Goal: Task Accomplishment & Management: Manage account settings

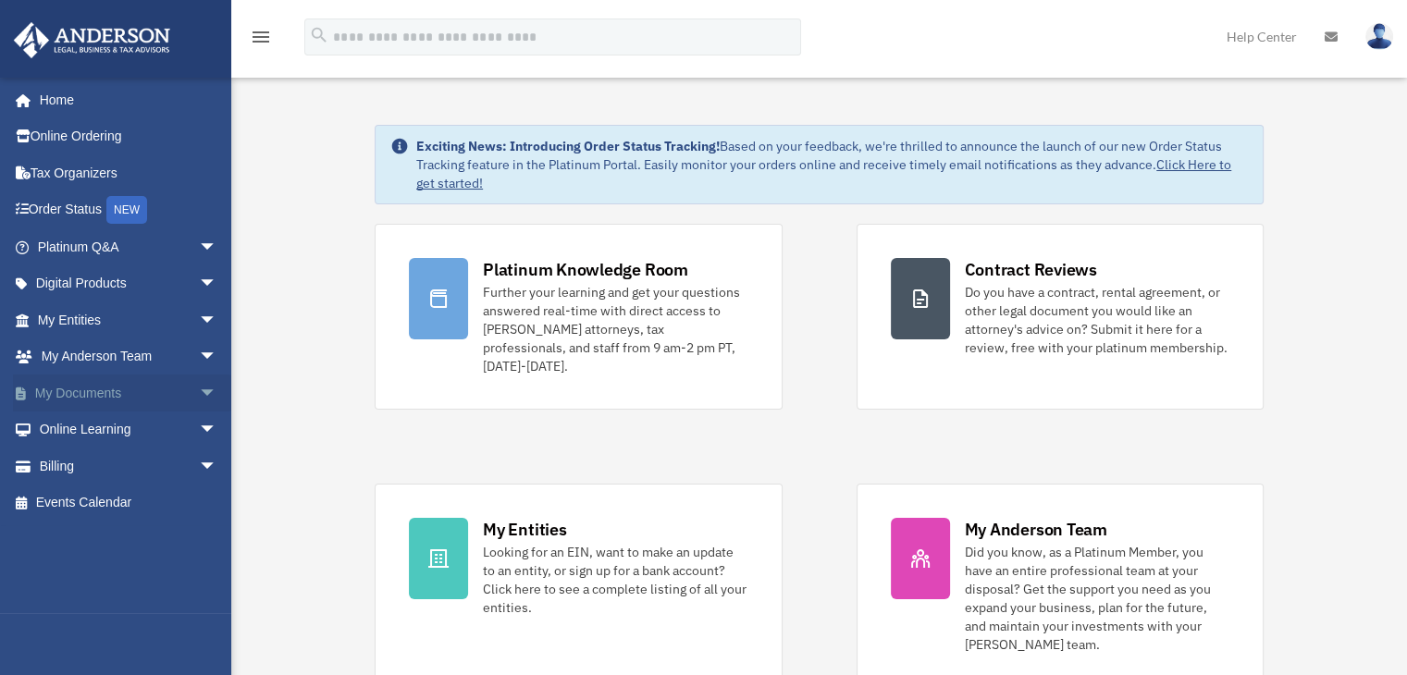
click at [81, 392] on link "My Documents arrow_drop_down" at bounding box center [129, 393] width 232 height 37
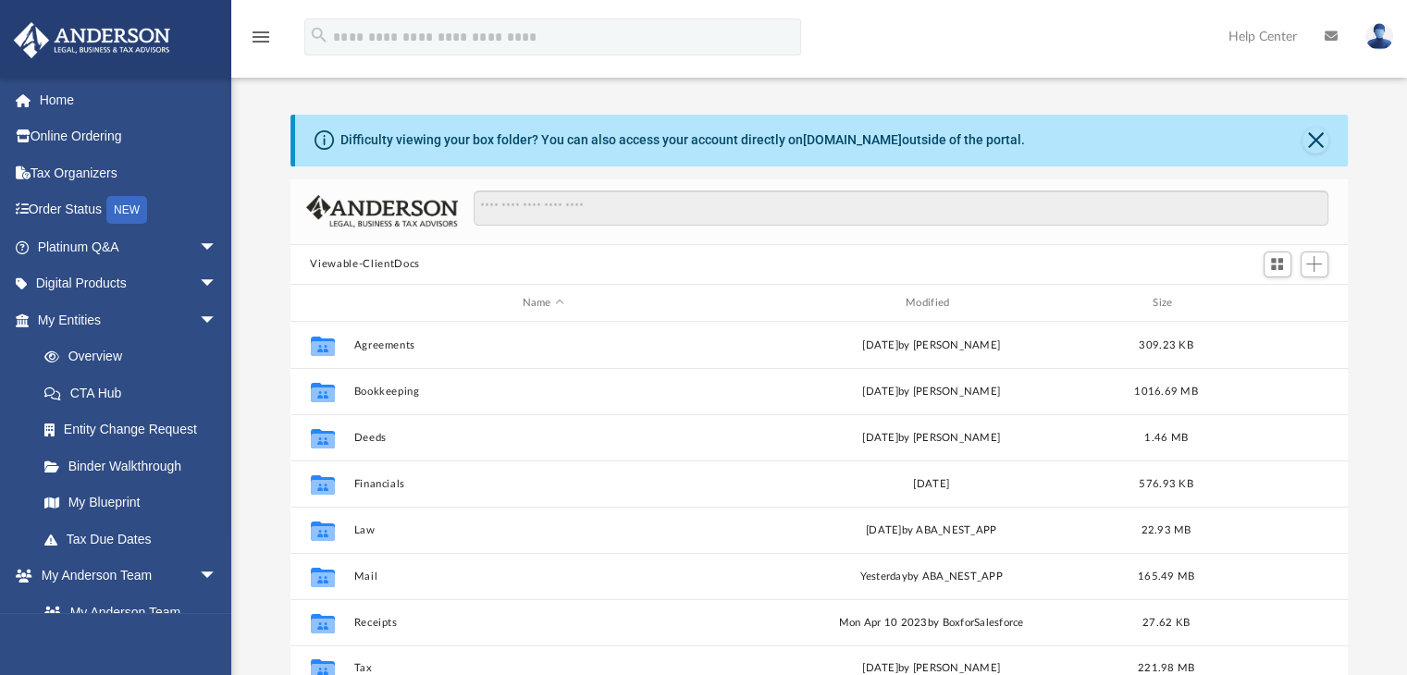
scroll to position [406, 1043]
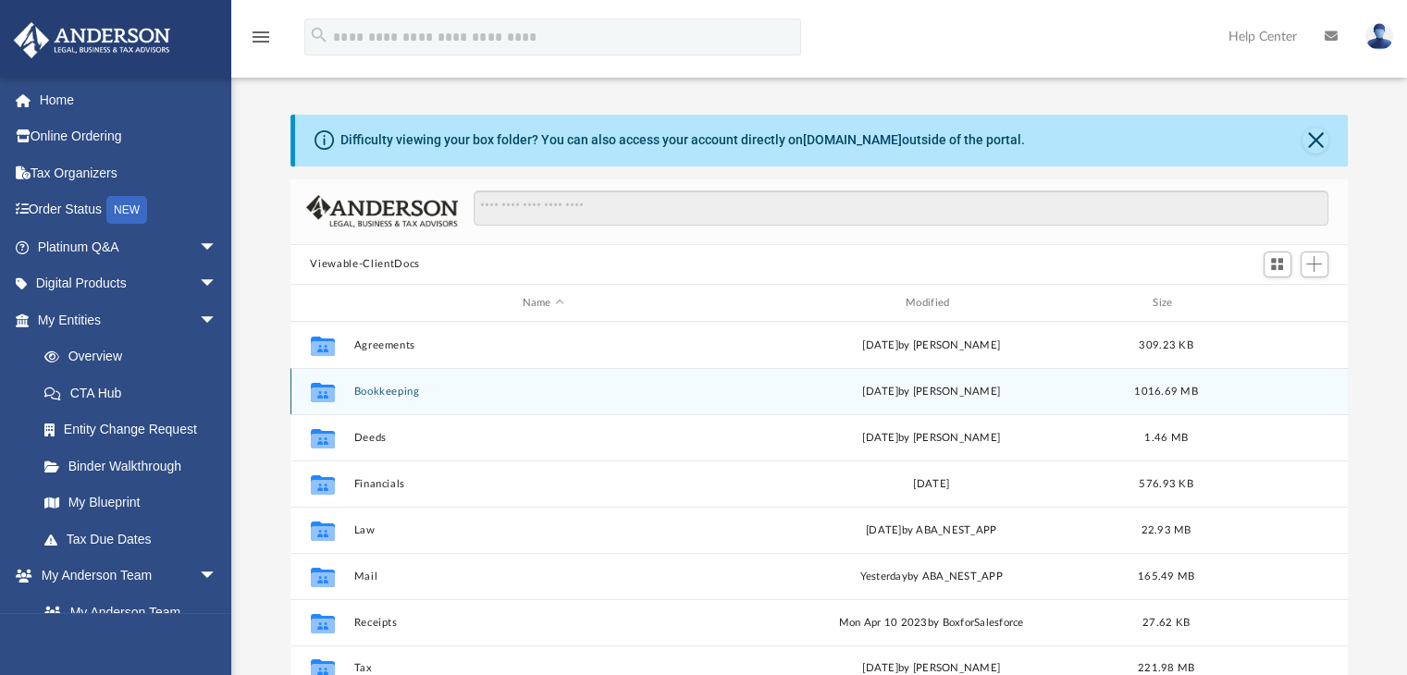
click at [377, 395] on button "Bookkeeping" at bounding box center [542, 392] width 379 height 12
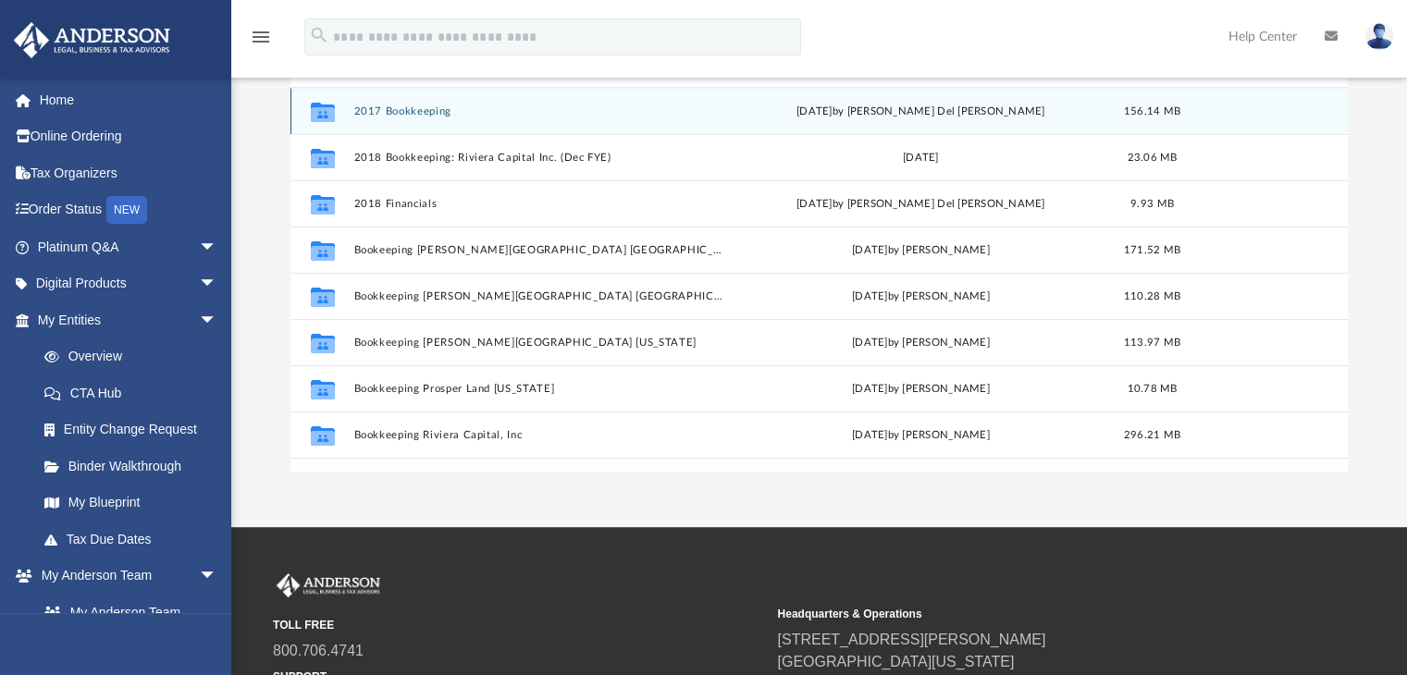
scroll to position [248, 0]
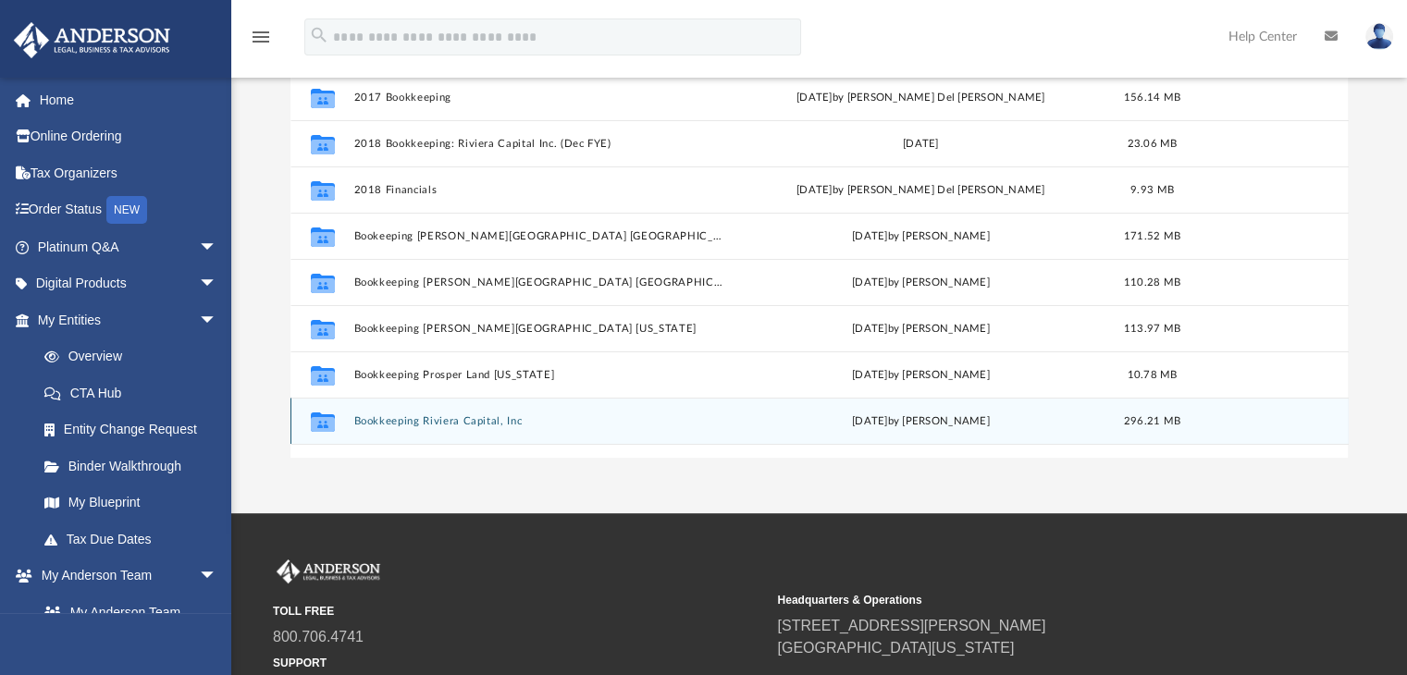
click at [396, 421] on button "Bookkeeping Riviera Capital, Inc" at bounding box center [539, 421] width 373 height 12
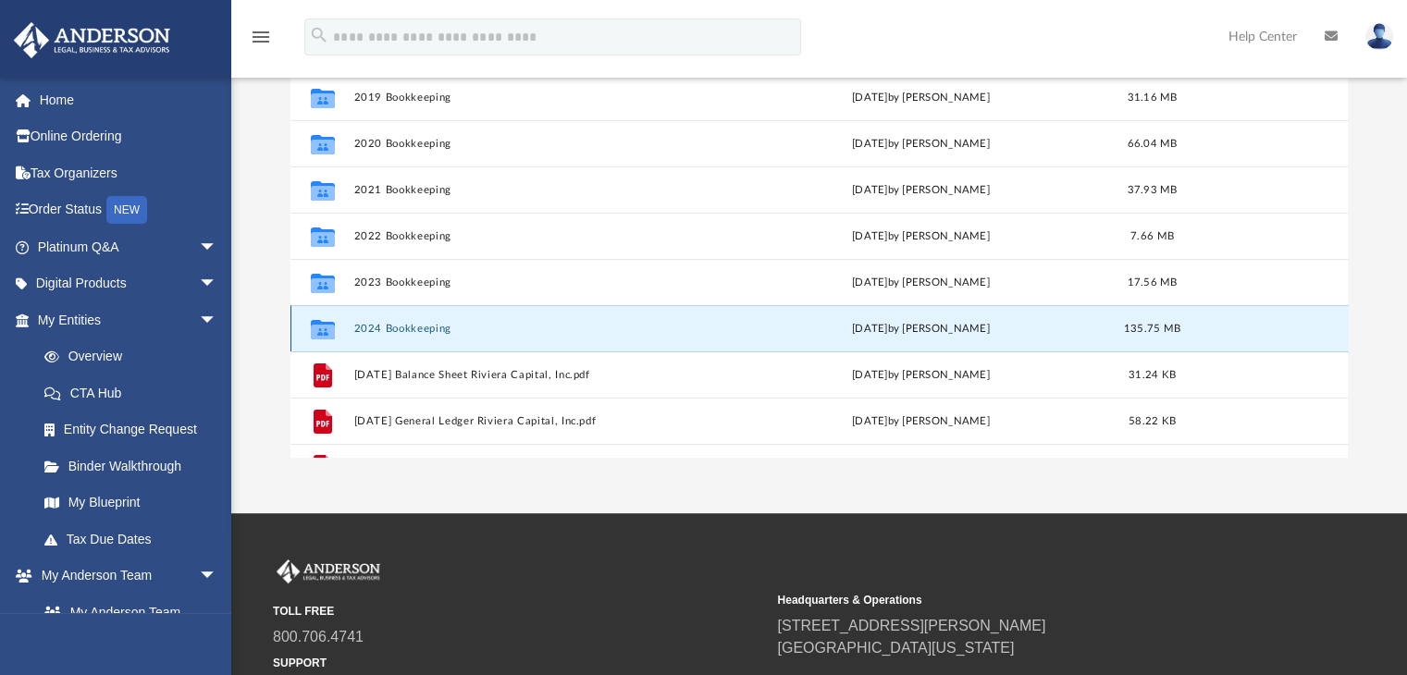
click at [404, 327] on button "2024 Bookkeeping" at bounding box center [539, 329] width 373 height 12
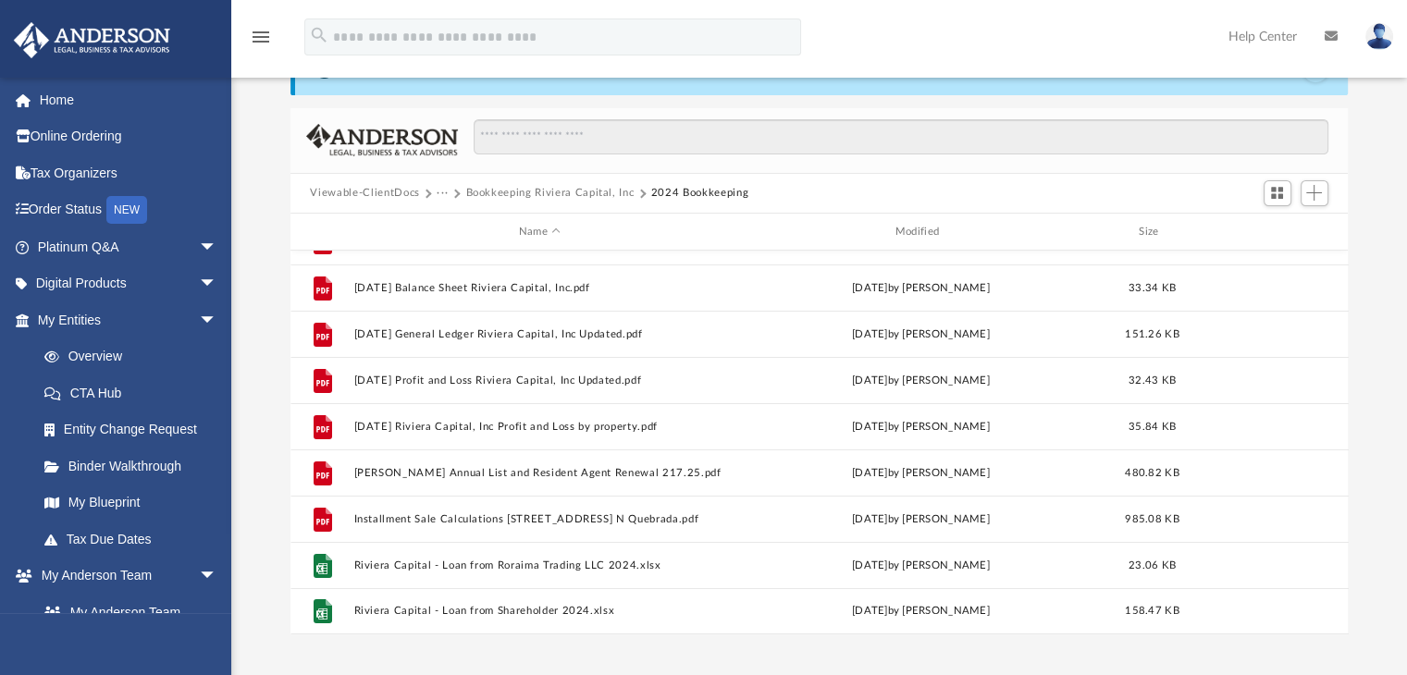
scroll to position [0, 0]
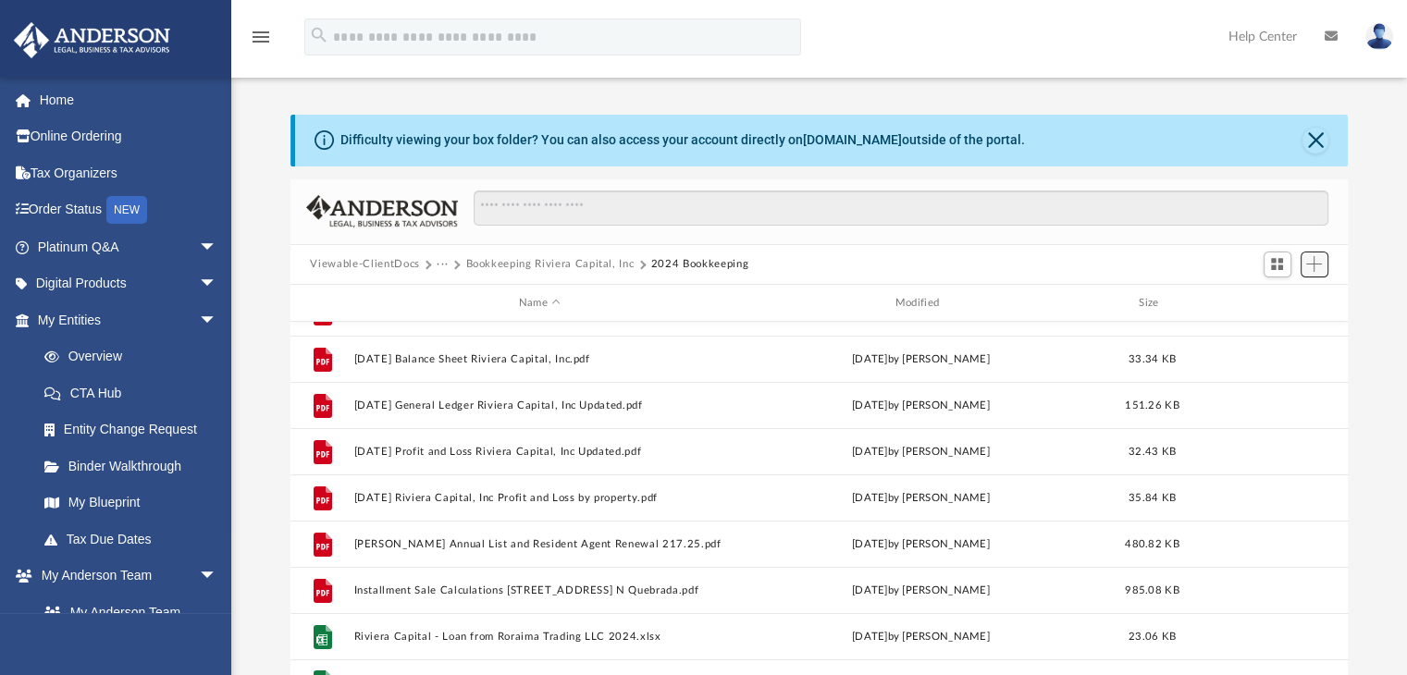
click at [1317, 267] on span "Add" at bounding box center [1314, 264] width 16 height 16
click at [1277, 302] on li "Upload" at bounding box center [1287, 300] width 59 height 19
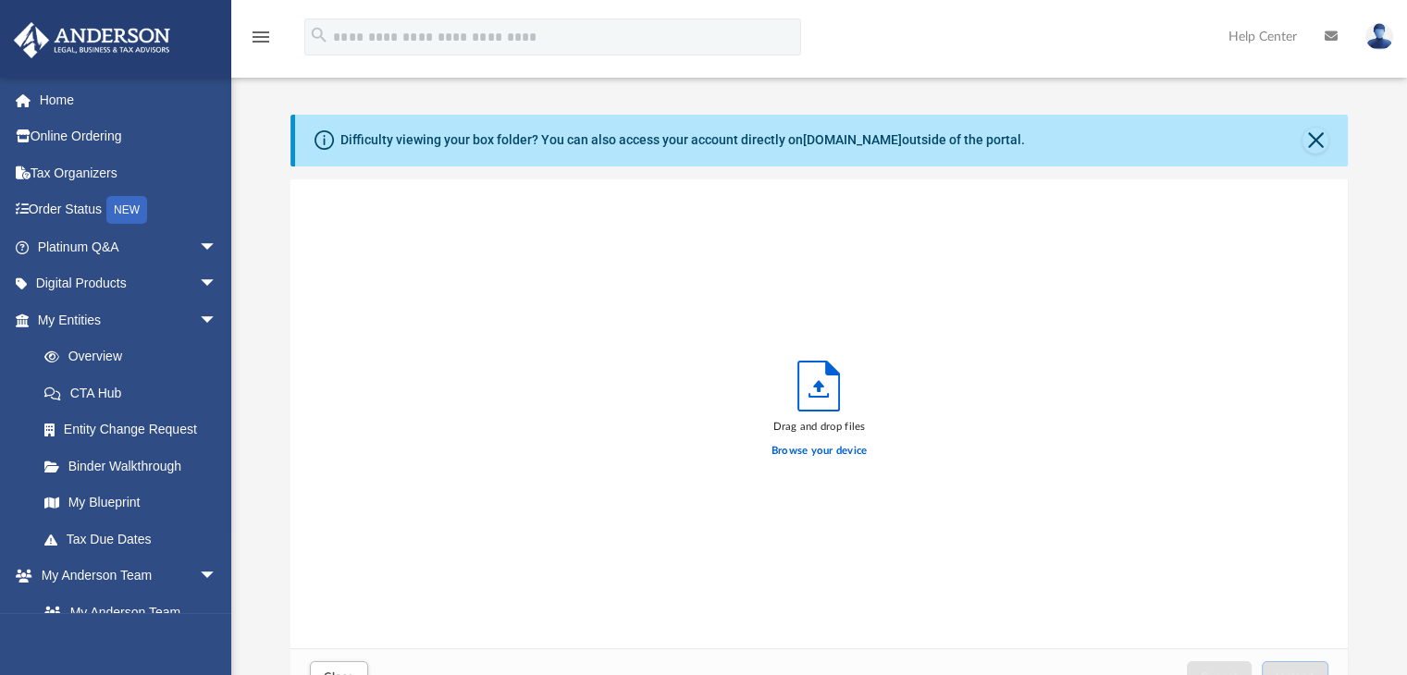
scroll to position [455, 1043]
click at [815, 451] on label "Browse your device" at bounding box center [819, 451] width 96 height 17
click at [0, 0] on input "Browse your device" at bounding box center [0, 0] width 0 height 0
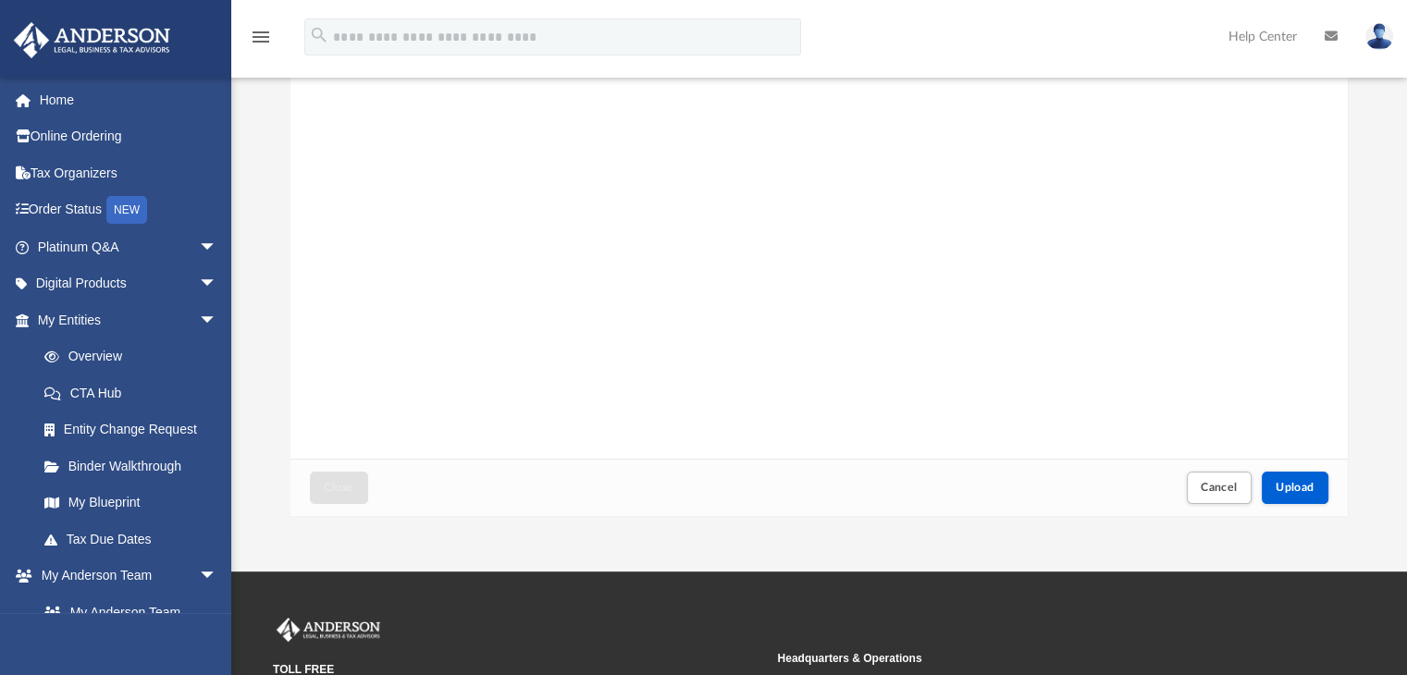
scroll to position [195, 0]
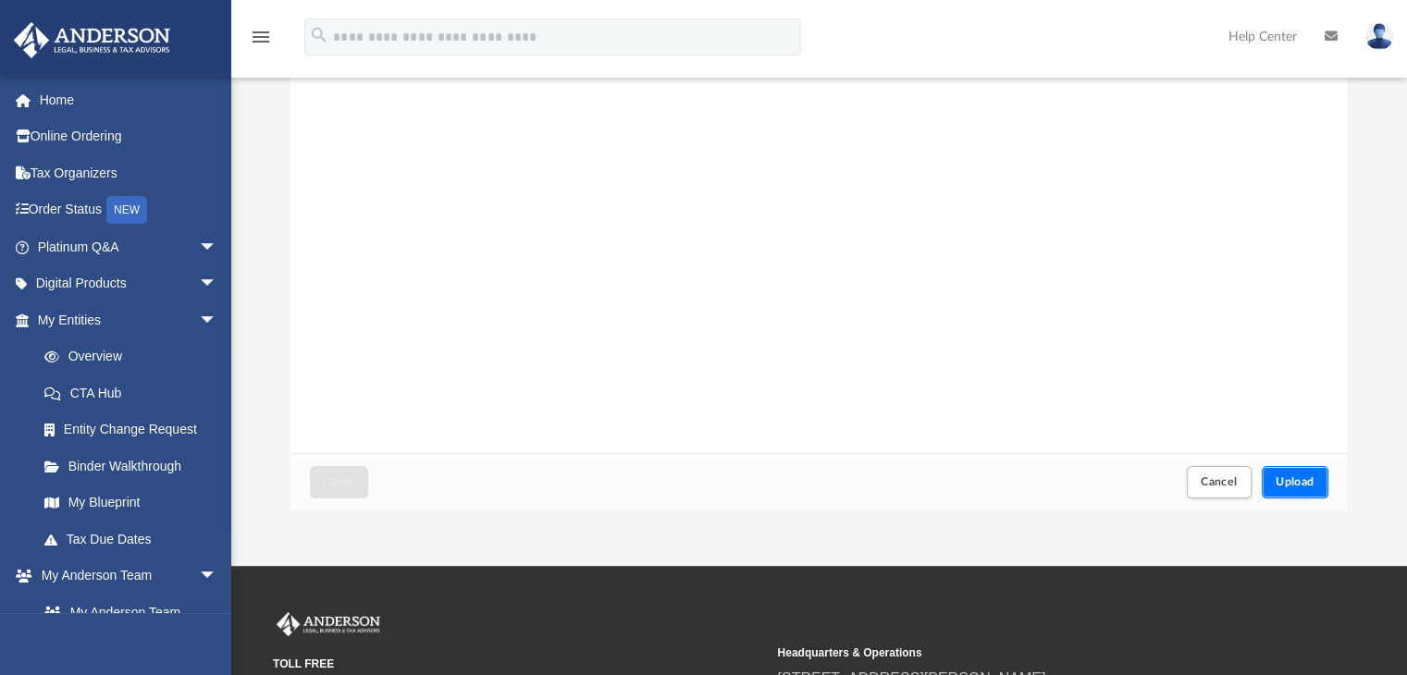
click at [1309, 482] on span "Upload" at bounding box center [1295, 481] width 39 height 11
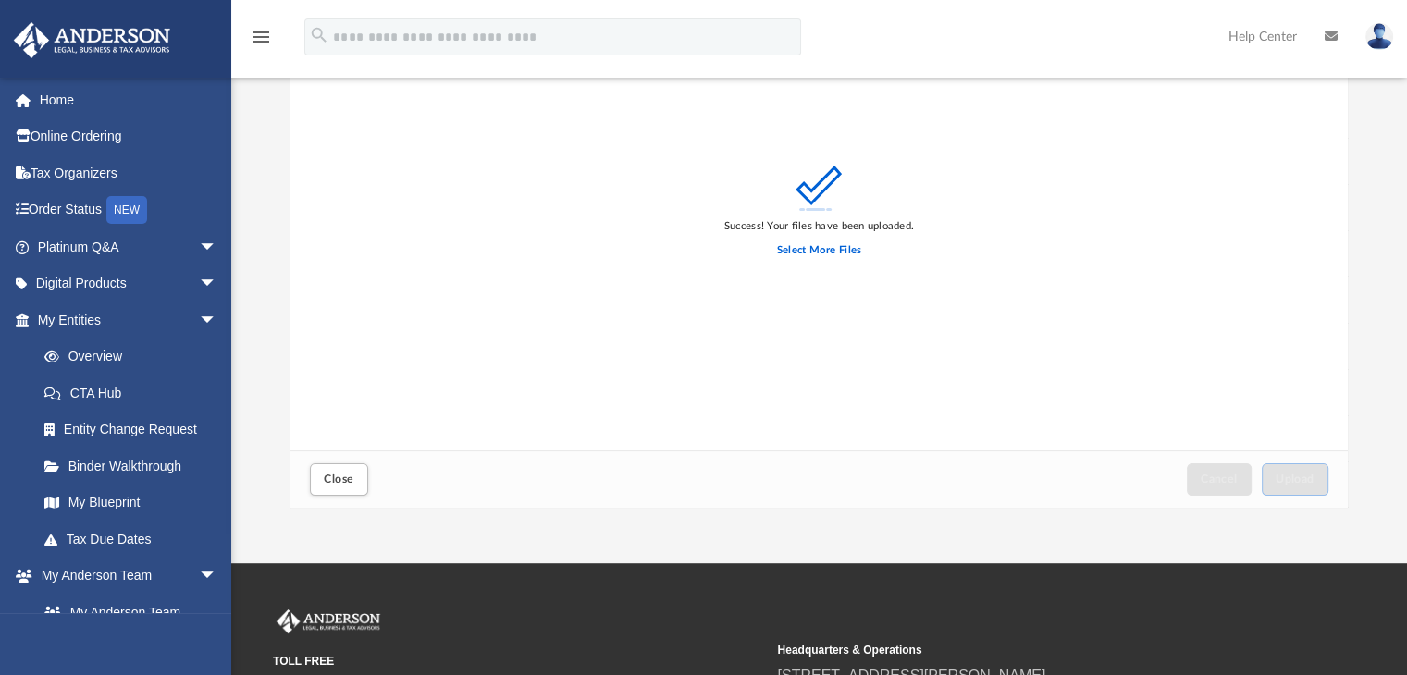
scroll to position [194, 0]
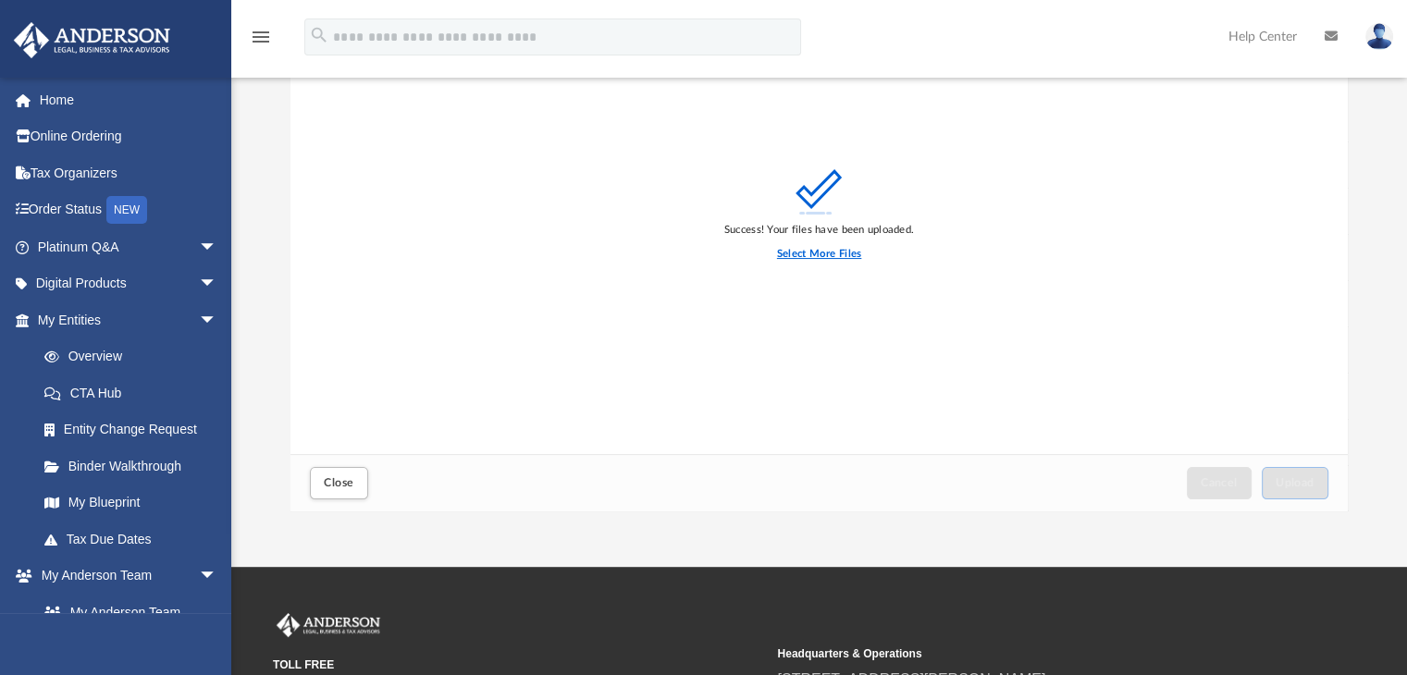
click at [799, 251] on label "Select More Files" at bounding box center [819, 254] width 84 height 17
click at [0, 0] on input "Select More Files" at bounding box center [0, 0] width 0 height 0
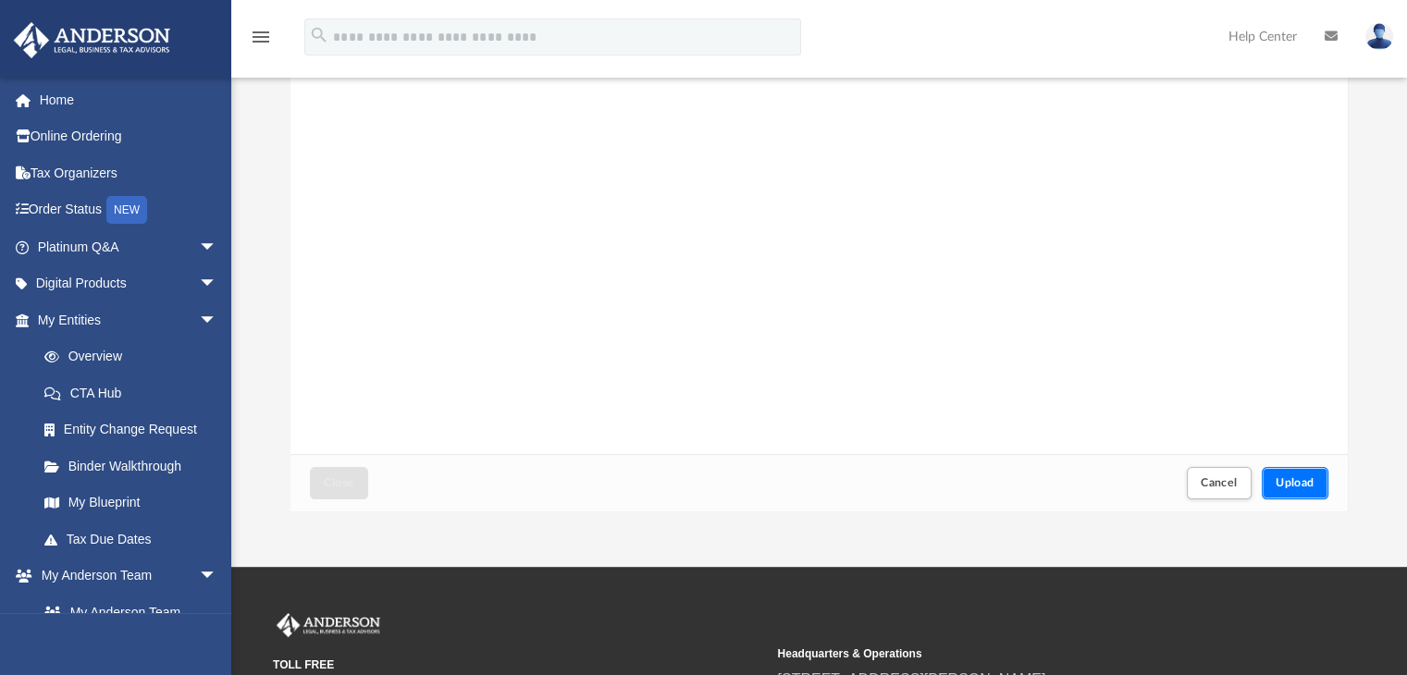
click at [1306, 475] on button "Upload" at bounding box center [1295, 483] width 67 height 32
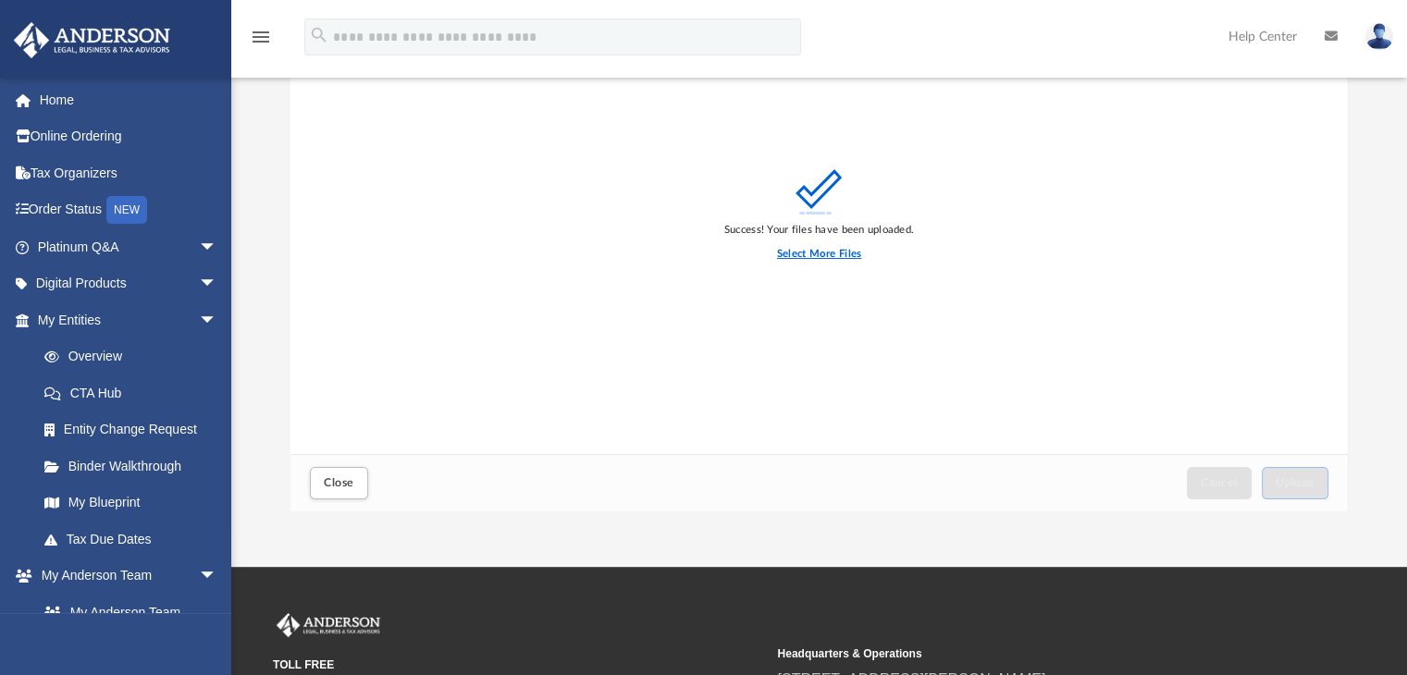
click at [815, 251] on label "Select More Files" at bounding box center [819, 254] width 84 height 17
click at [0, 0] on input "Select More Files" at bounding box center [0, 0] width 0 height 0
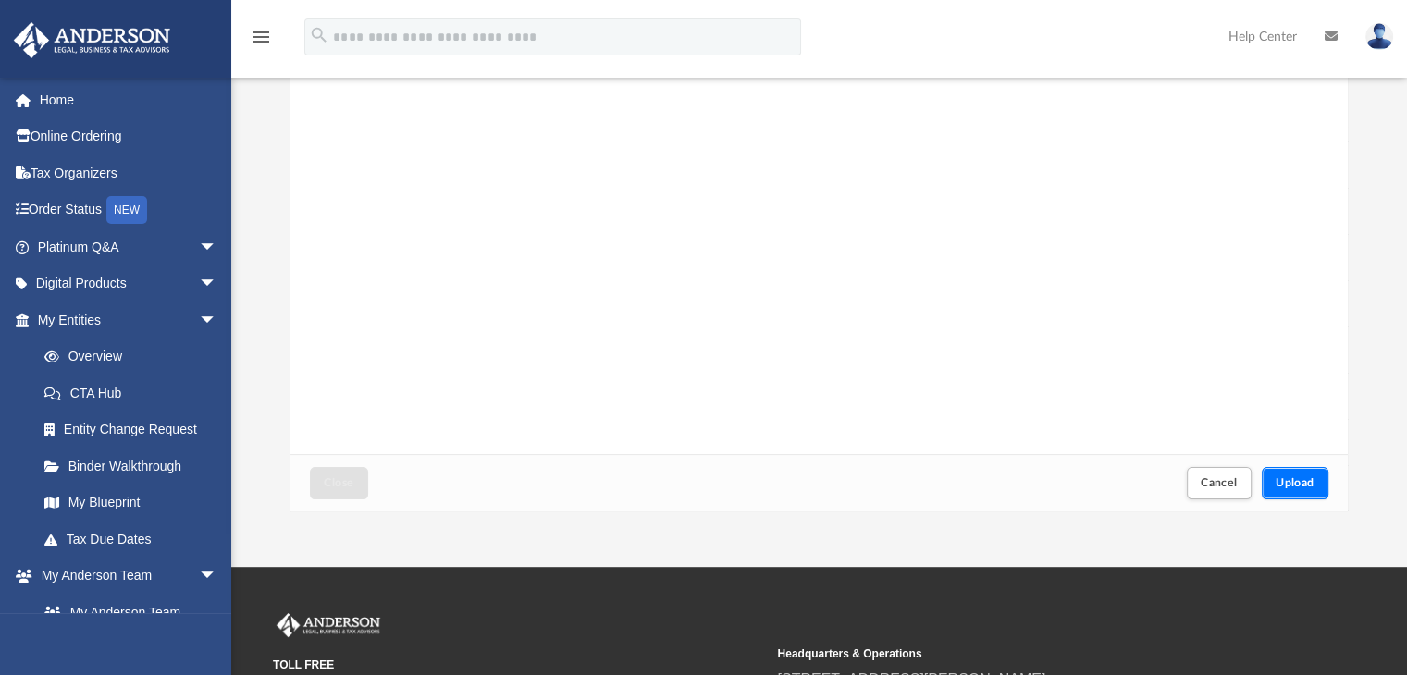
click at [1290, 485] on span "Upload" at bounding box center [1295, 482] width 39 height 11
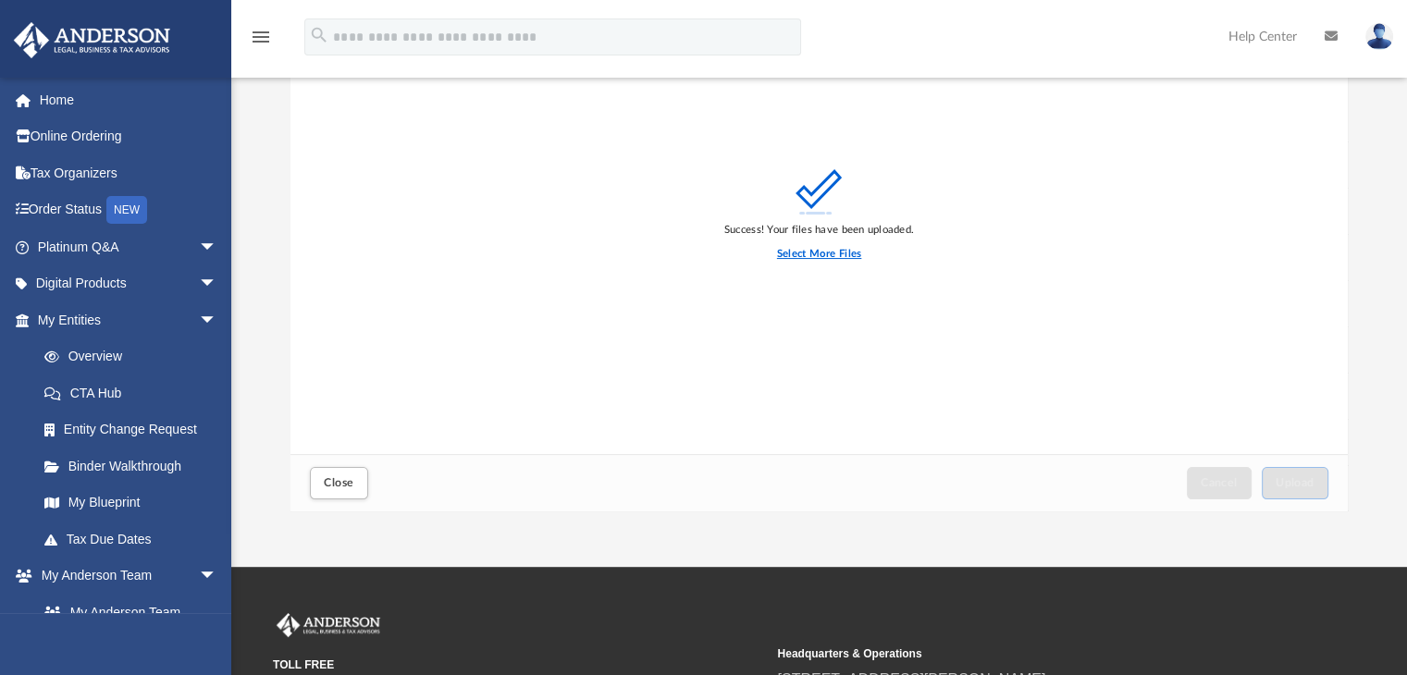
click at [830, 252] on label "Select More Files" at bounding box center [819, 254] width 84 height 17
click at [0, 0] on input "Select More Files" at bounding box center [0, 0] width 0 height 0
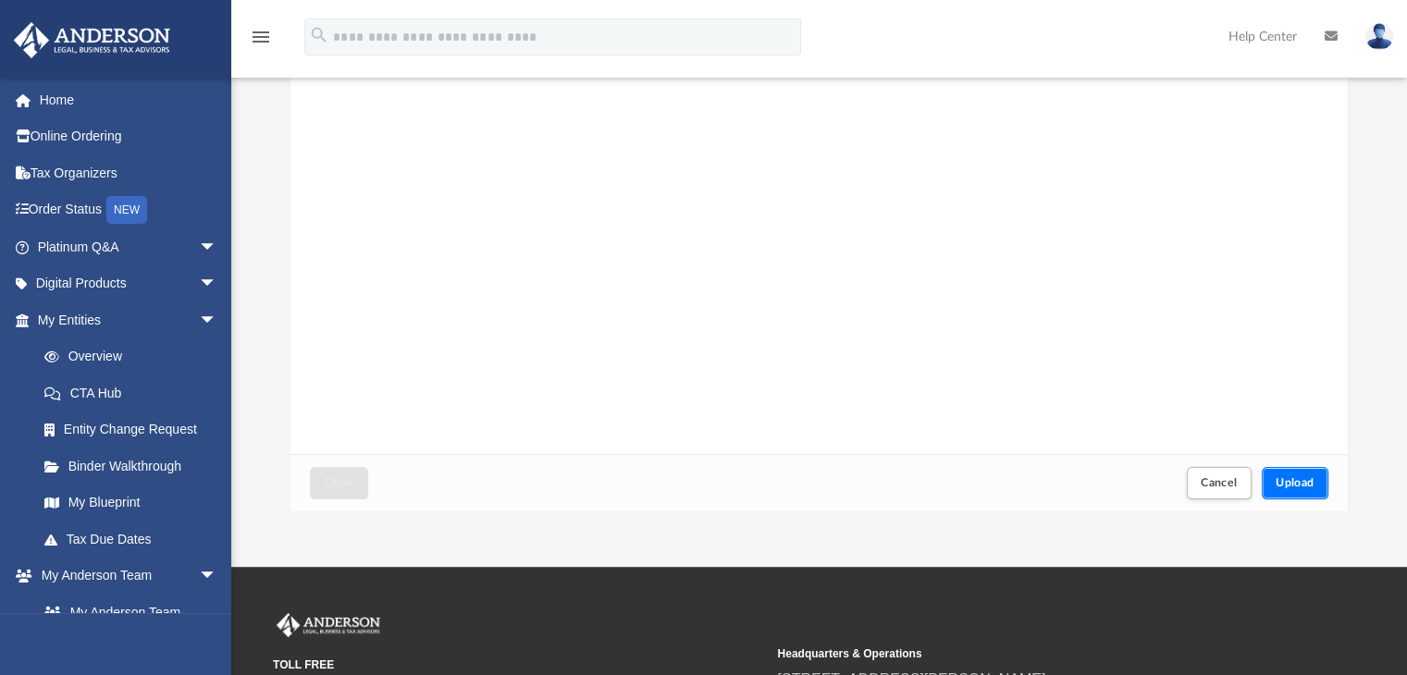
click at [1307, 482] on span "Upload" at bounding box center [1295, 482] width 39 height 11
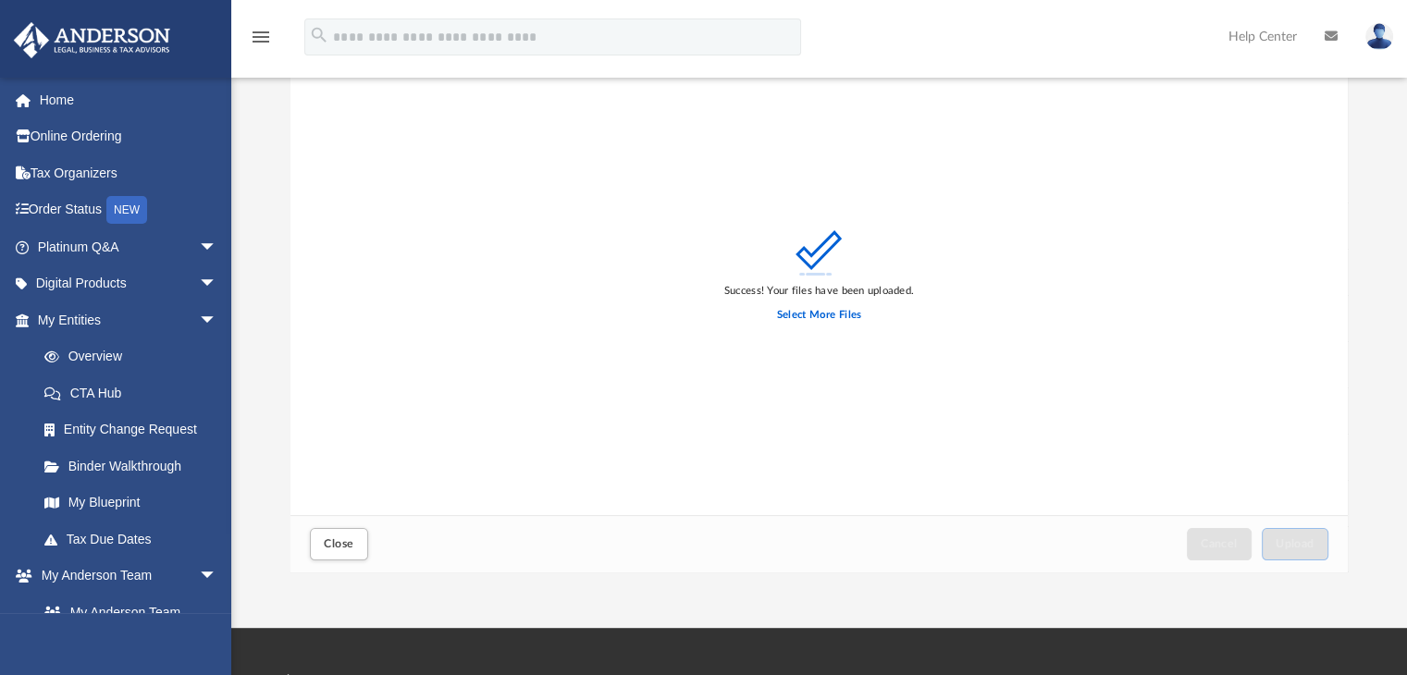
scroll to position [0, 0]
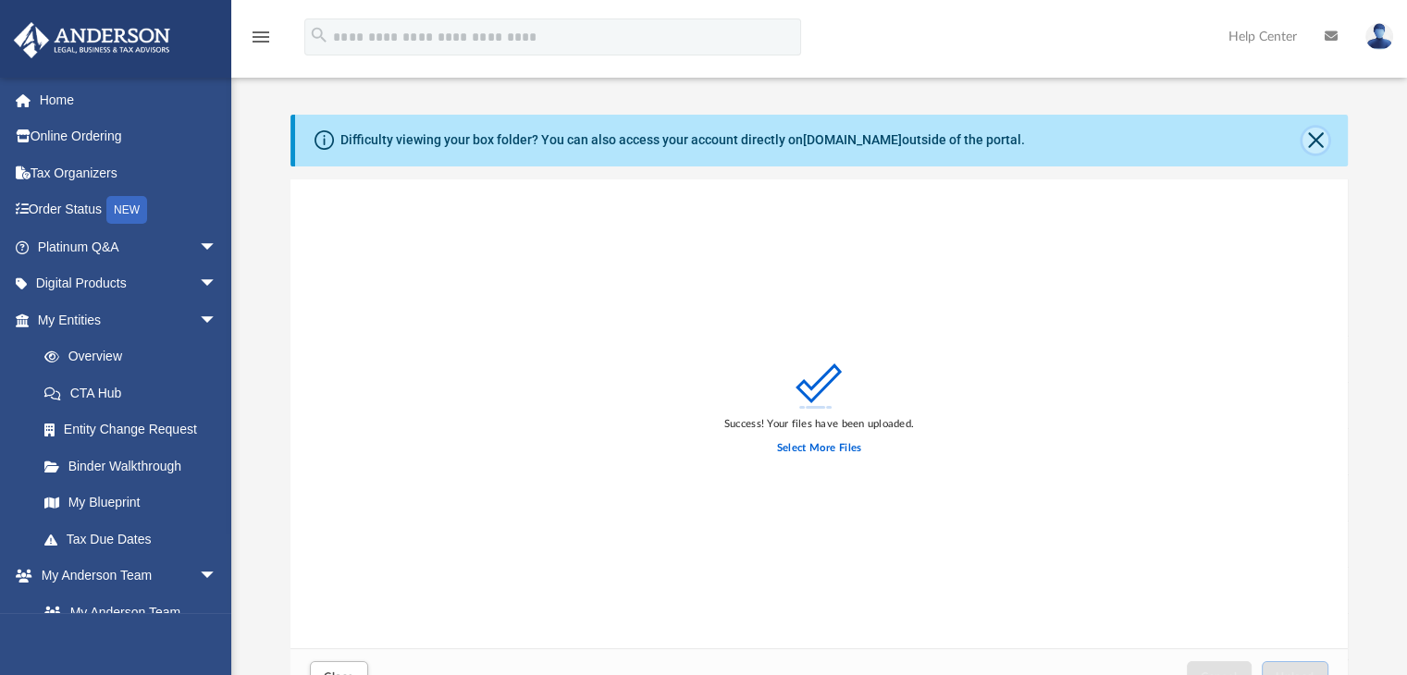
click at [1318, 137] on button "Close" at bounding box center [1315, 141] width 26 height 26
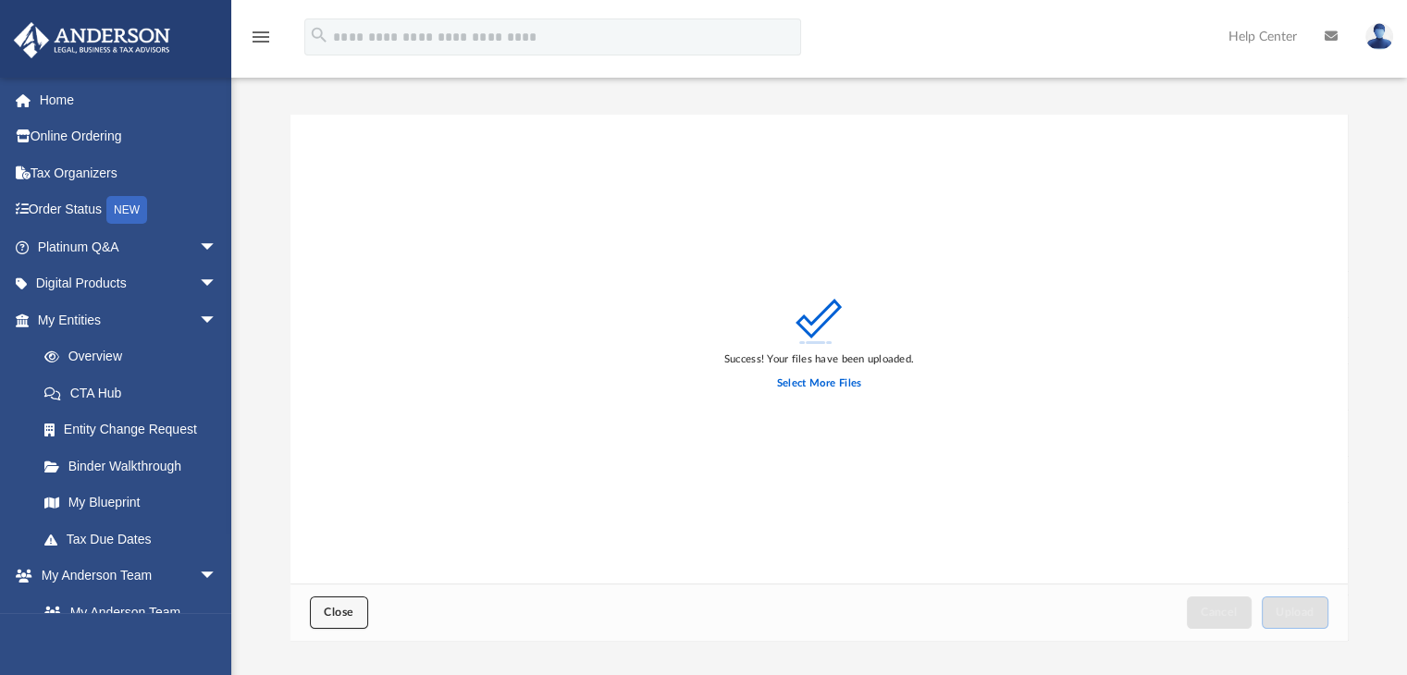
click at [339, 612] on span "Close" at bounding box center [339, 612] width 30 height 11
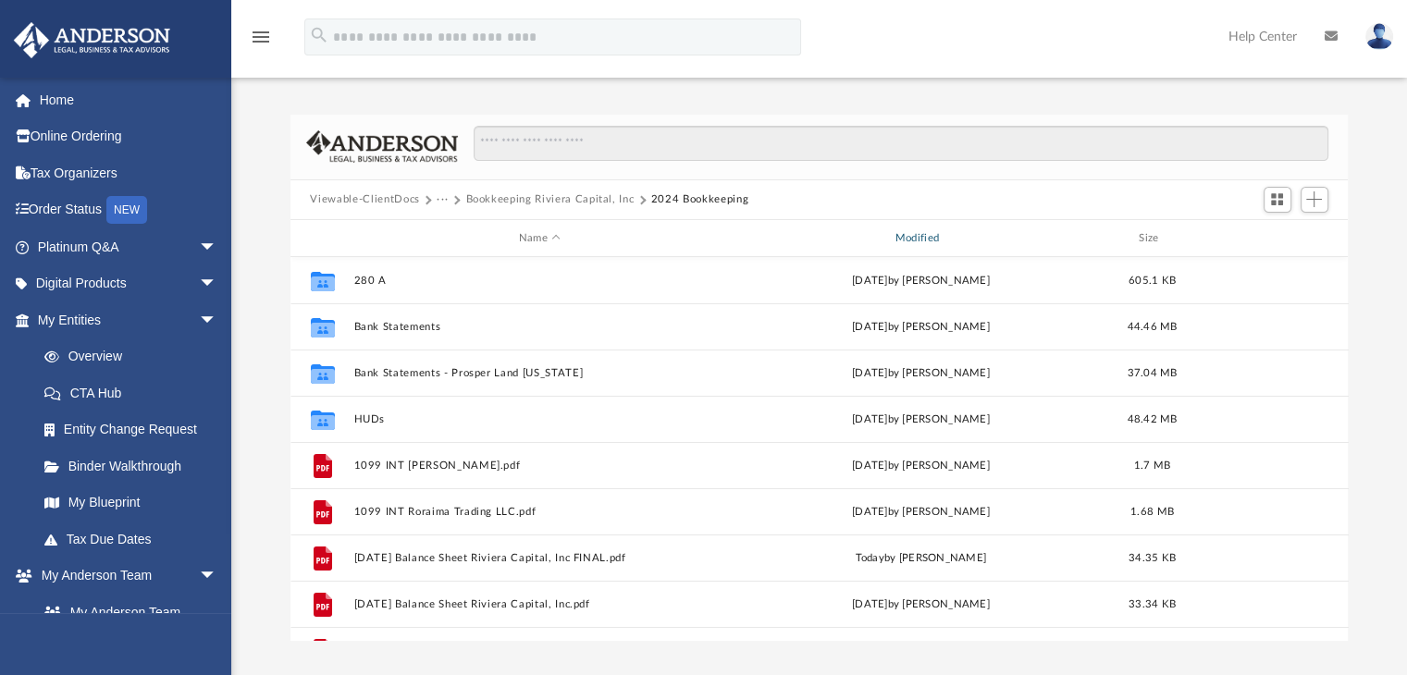
click at [917, 245] on div "Modified" at bounding box center [920, 238] width 373 height 17
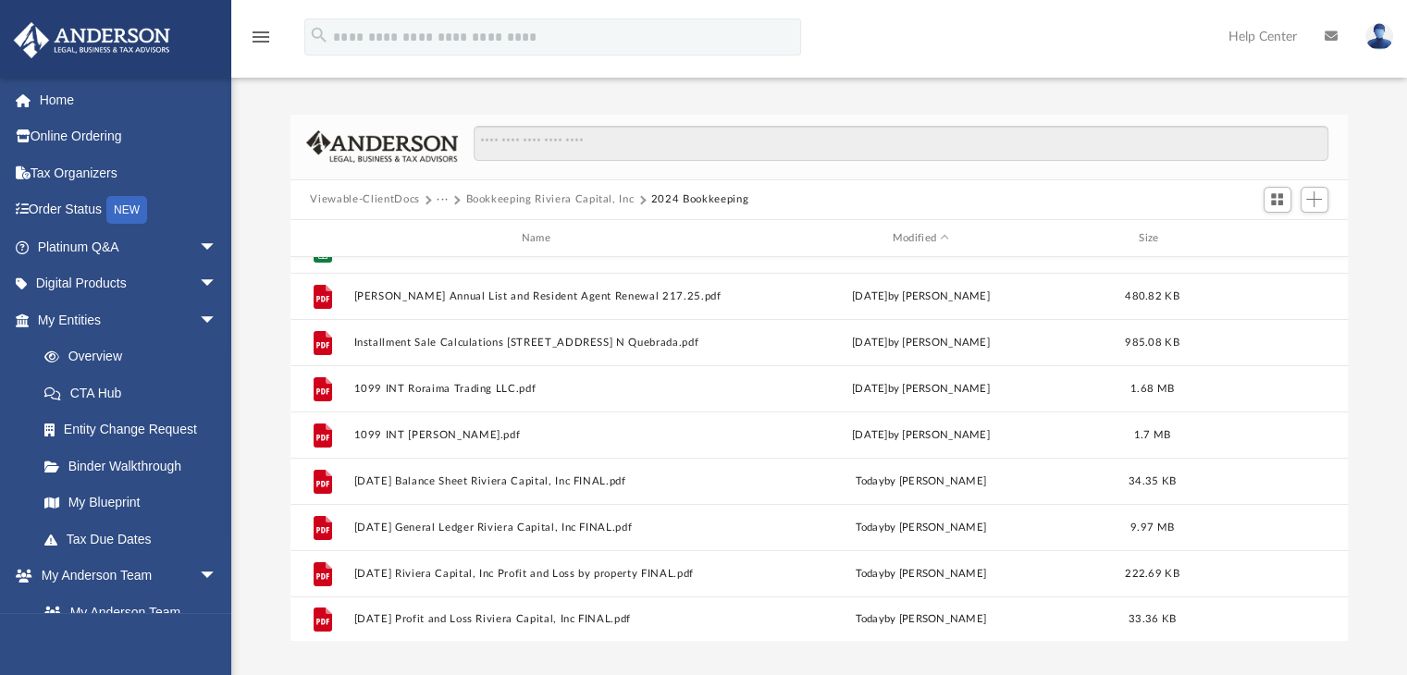
scroll to position [449, 0]
click at [1388, 33] on img at bounding box center [1379, 36] width 28 height 27
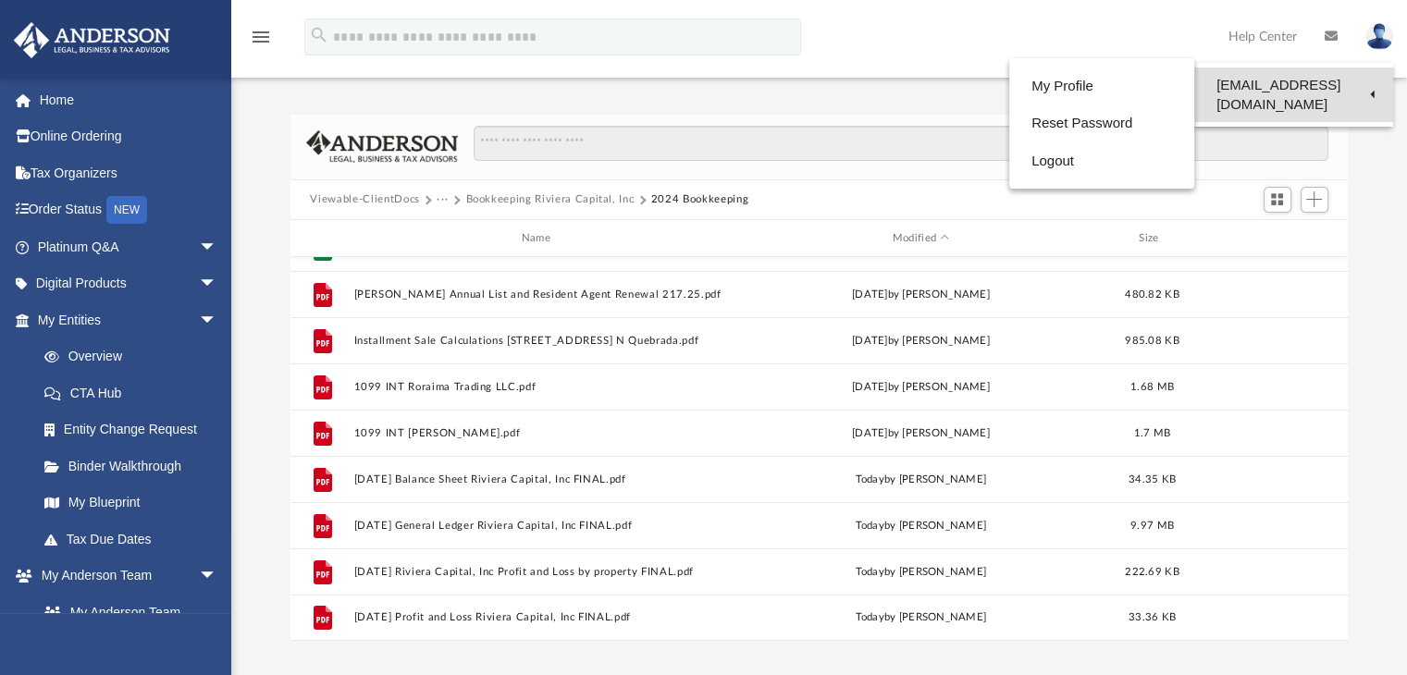
click at [1335, 89] on link "[EMAIL_ADDRESS][DOMAIN_NAME]" at bounding box center [1293, 95] width 199 height 55
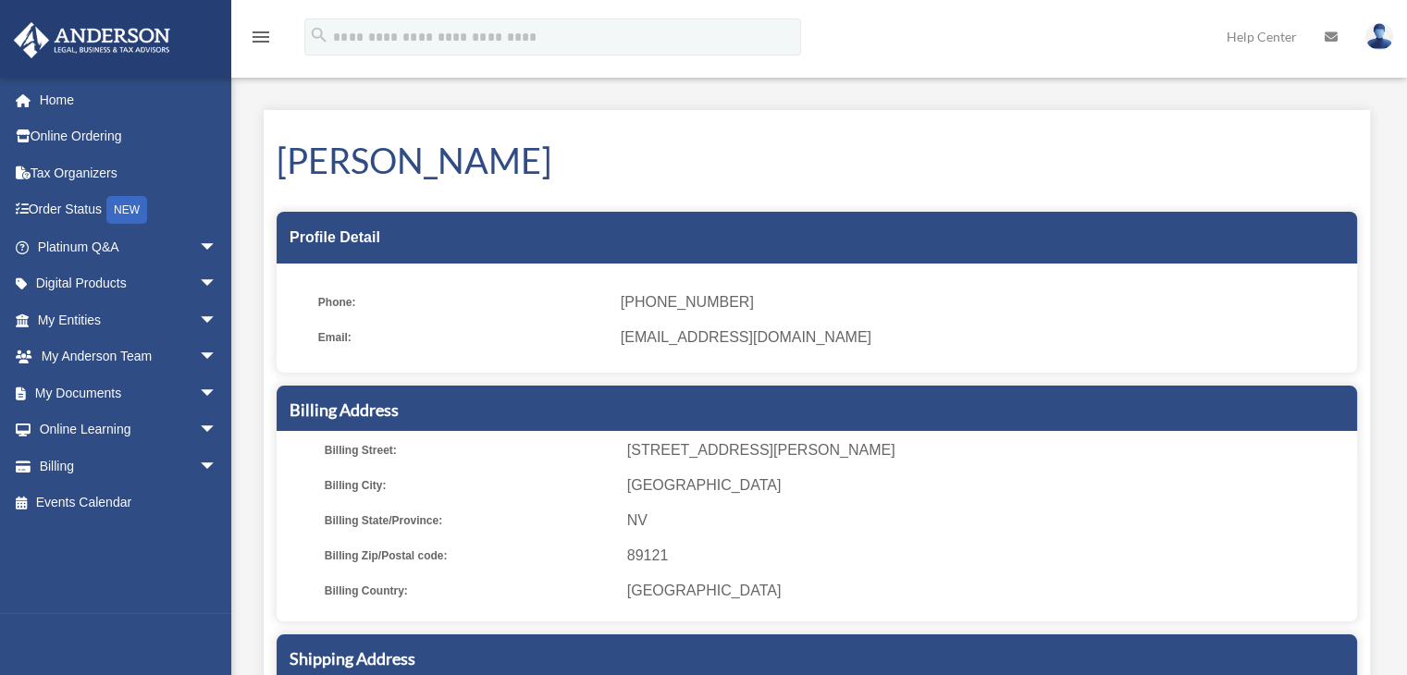
click at [726, 334] on span "[EMAIL_ADDRESS][DOMAIN_NAME]" at bounding box center [982, 338] width 723 height 26
click at [1380, 31] on img at bounding box center [1379, 36] width 28 height 27
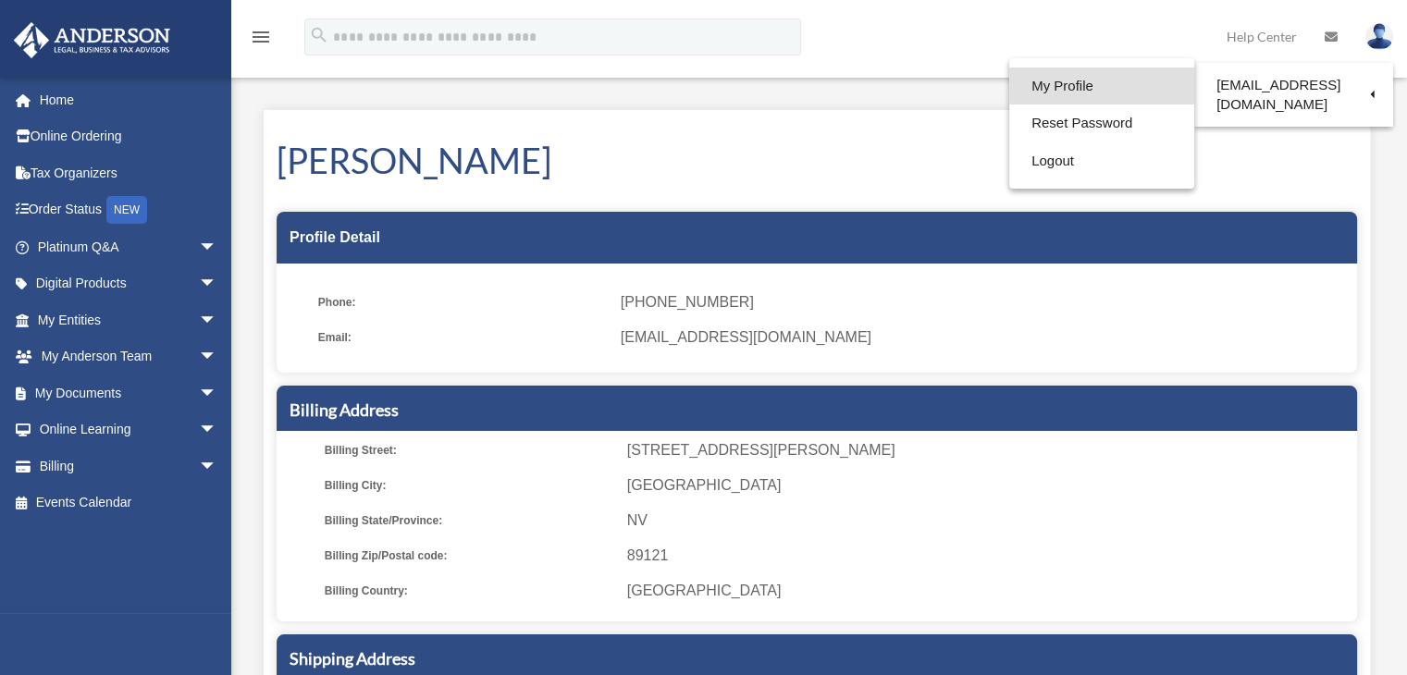
click at [1009, 84] on link "My Profile" at bounding box center [1101, 87] width 185 height 38
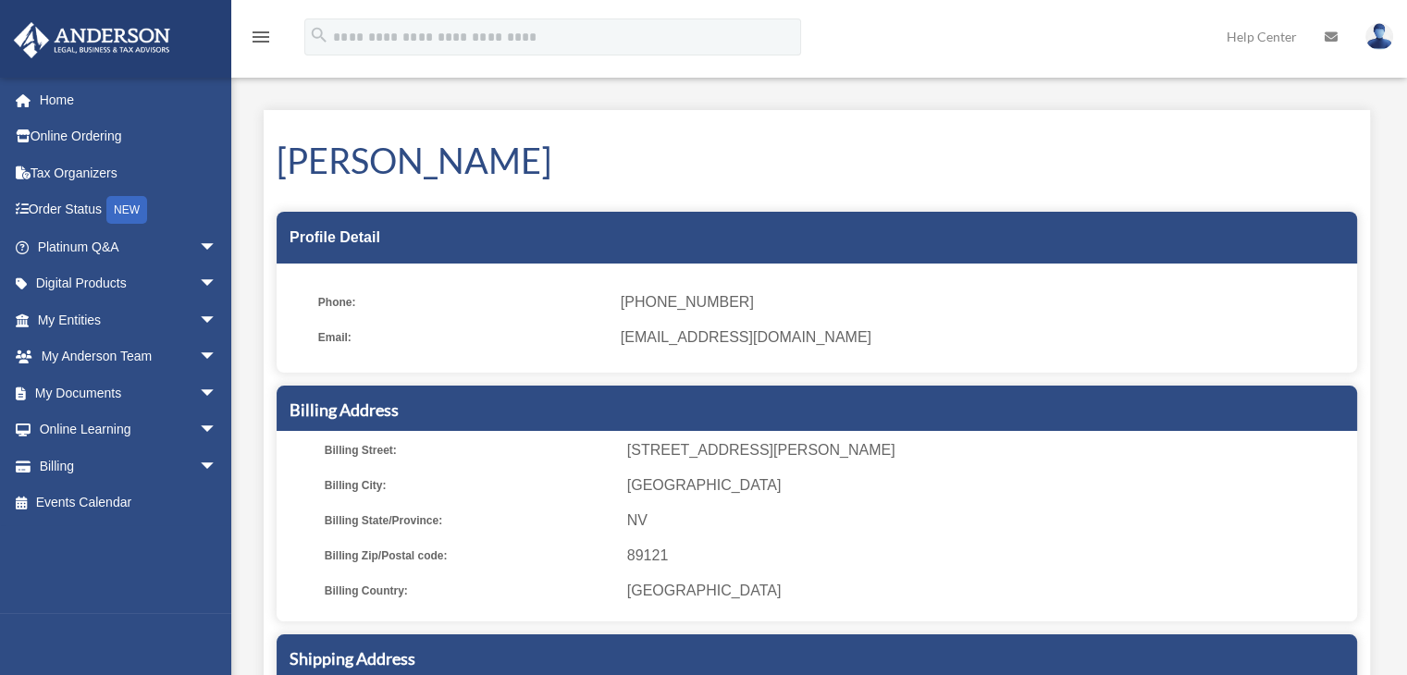
click at [1376, 41] on img at bounding box center [1379, 36] width 28 height 27
click at [1388, 38] on img at bounding box center [1379, 36] width 28 height 27
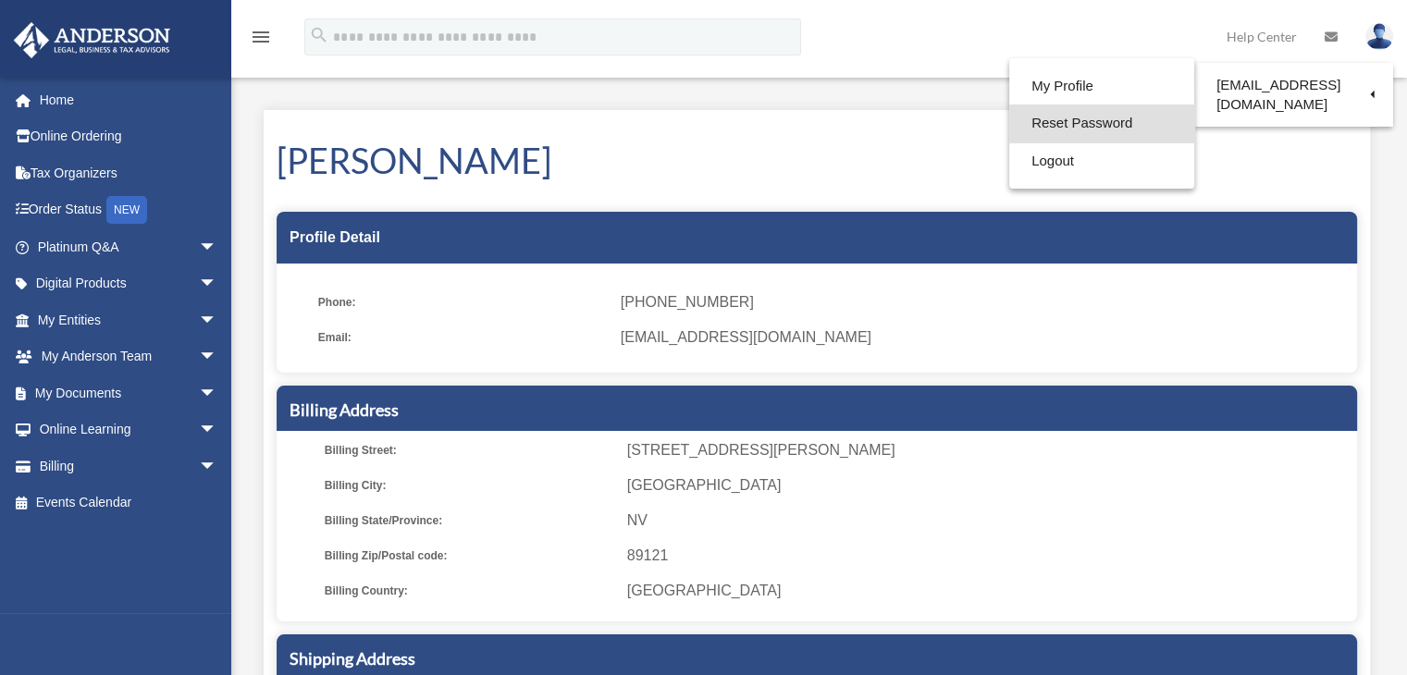
click at [1030, 120] on link "Reset Password" at bounding box center [1101, 124] width 185 height 38
